Goal: Navigation & Orientation: Go to known website

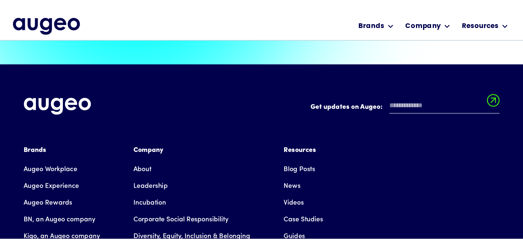
scroll to position [1257, 0]
